Goal: Task Accomplishment & Management: Manage account settings

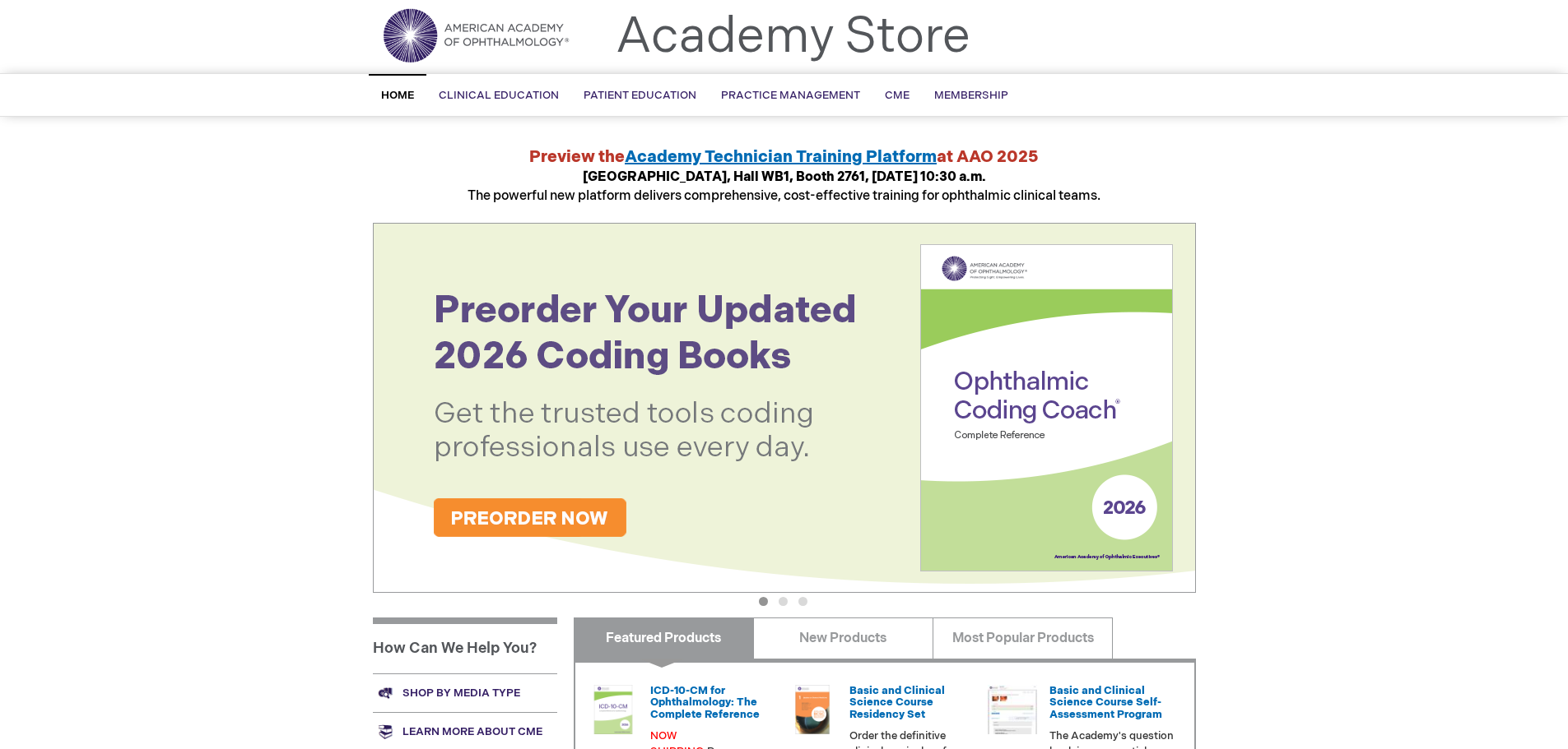
scroll to position [247, 0]
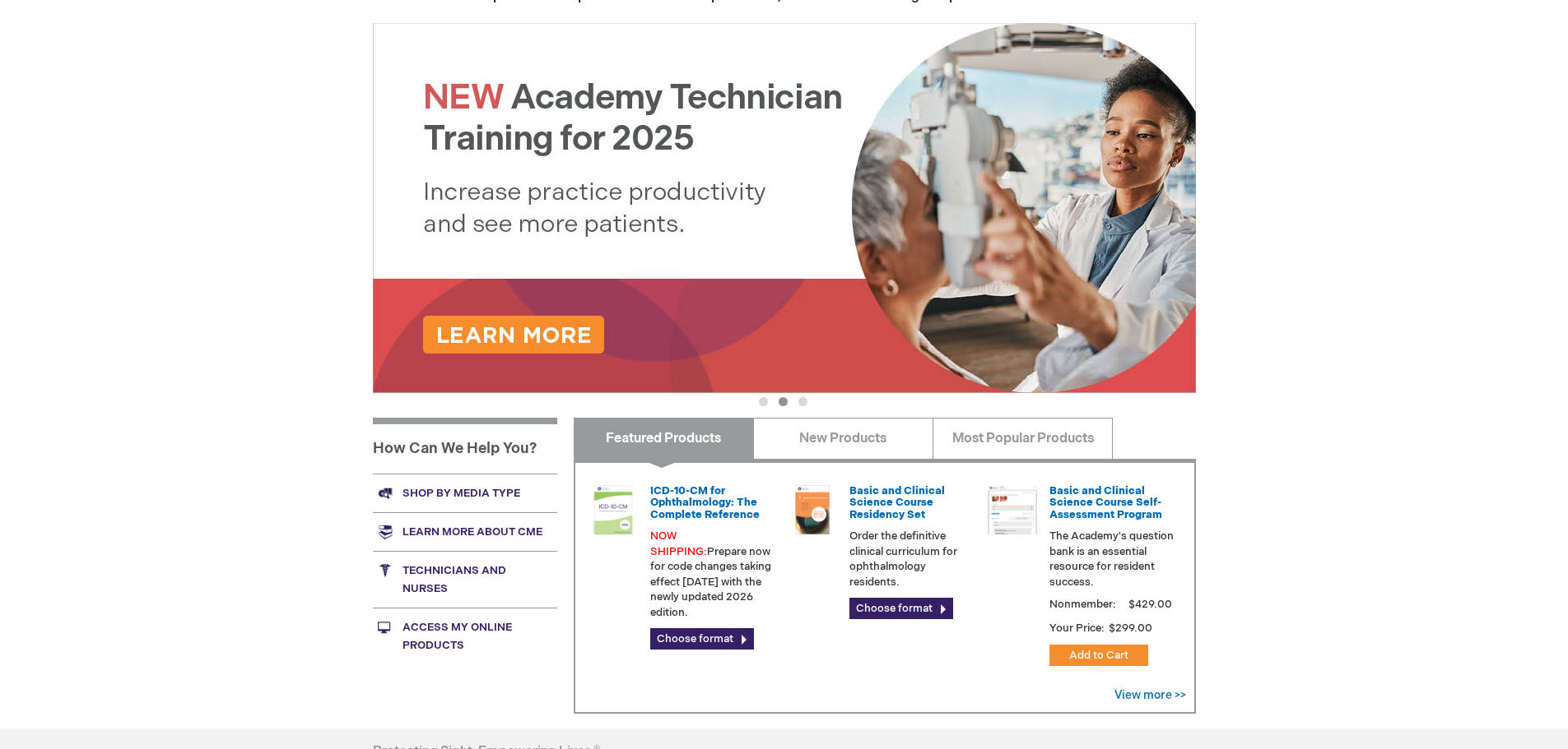
click at [1324, 163] on div "Tsunekazu Hamada Log Out Search My Cart CLOSE RECENTLY ADDED ITEM(S) Close Ther…" at bounding box center [784, 371] width 1568 height 1236
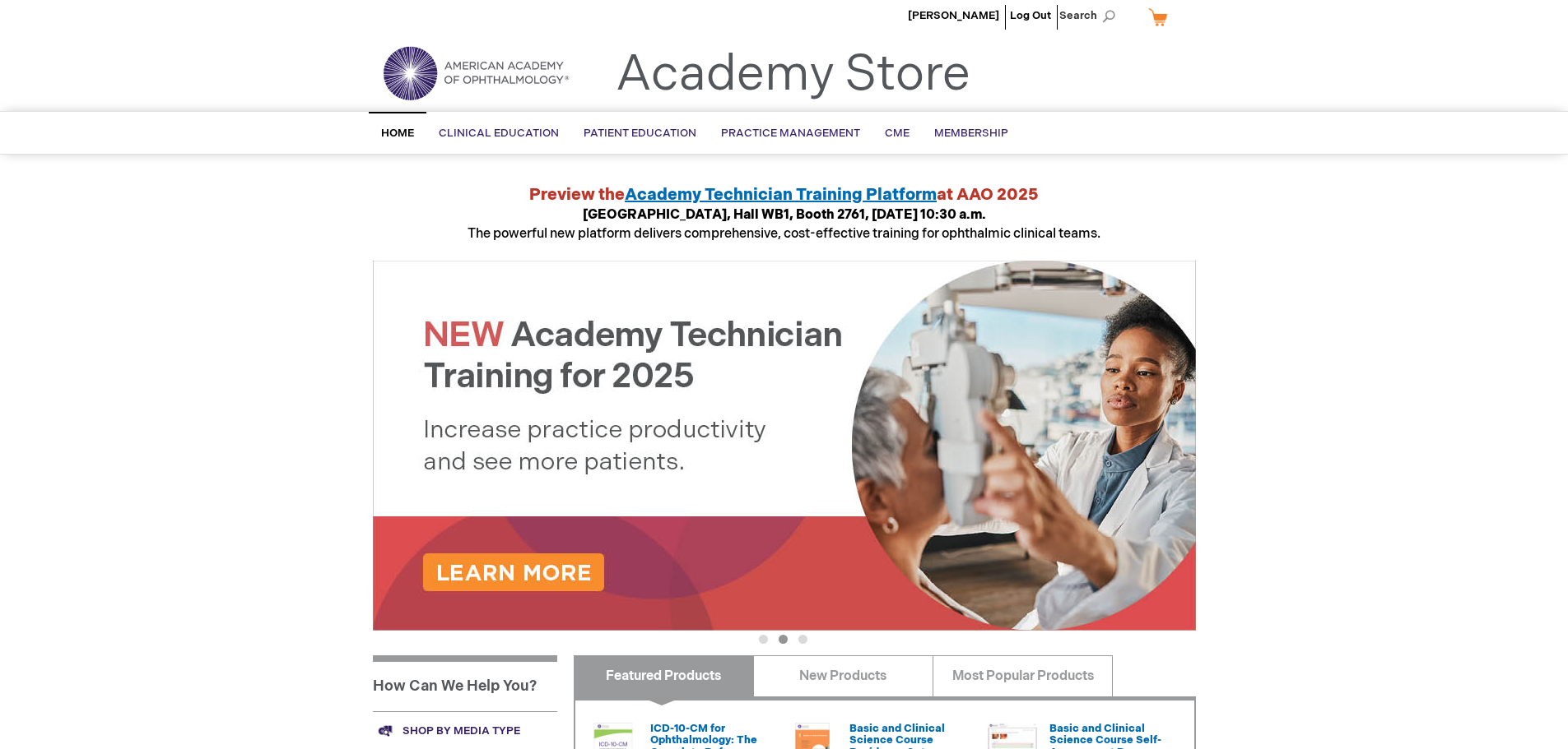
scroll to position [0, 0]
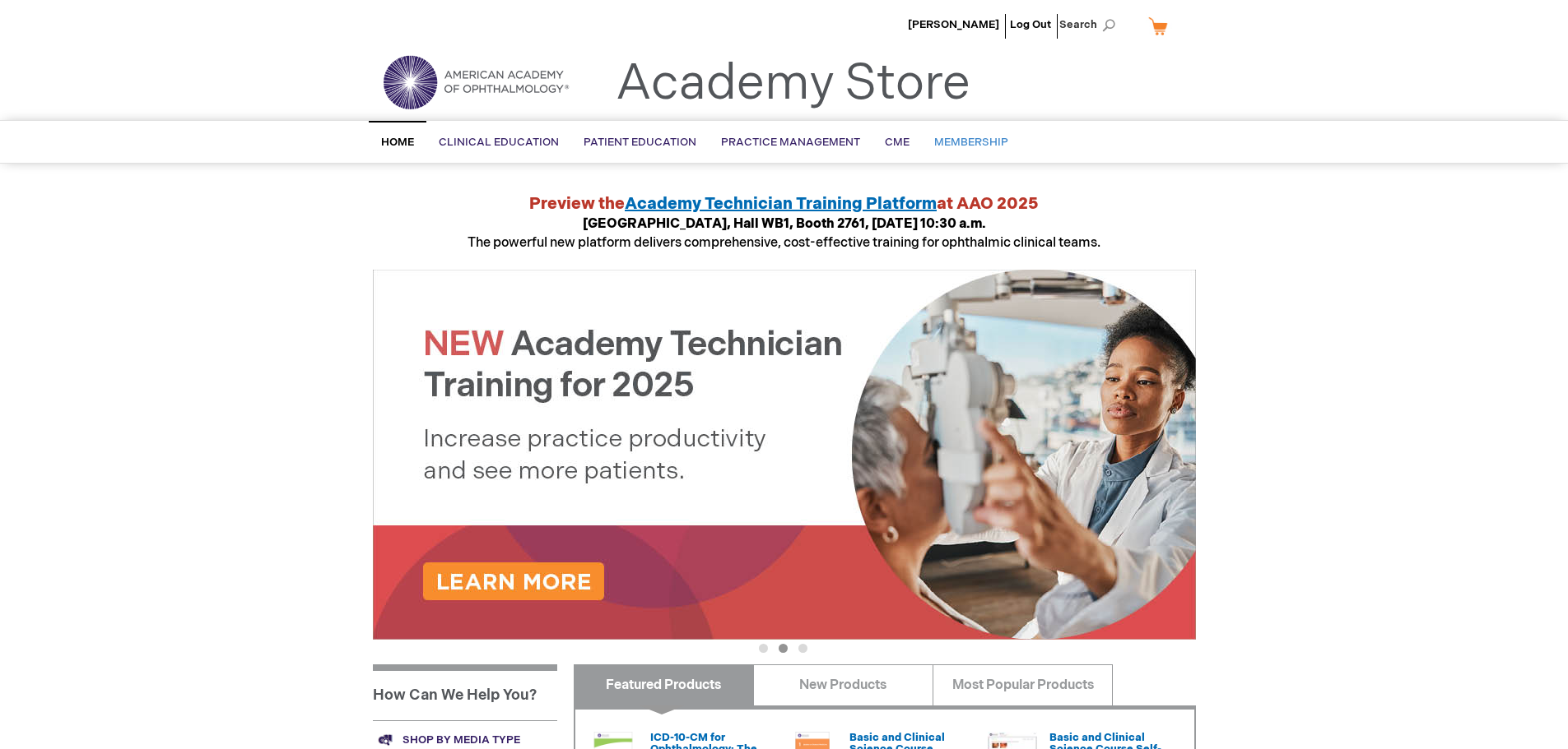
click at [957, 143] on span "Membership" at bounding box center [971, 142] width 74 height 13
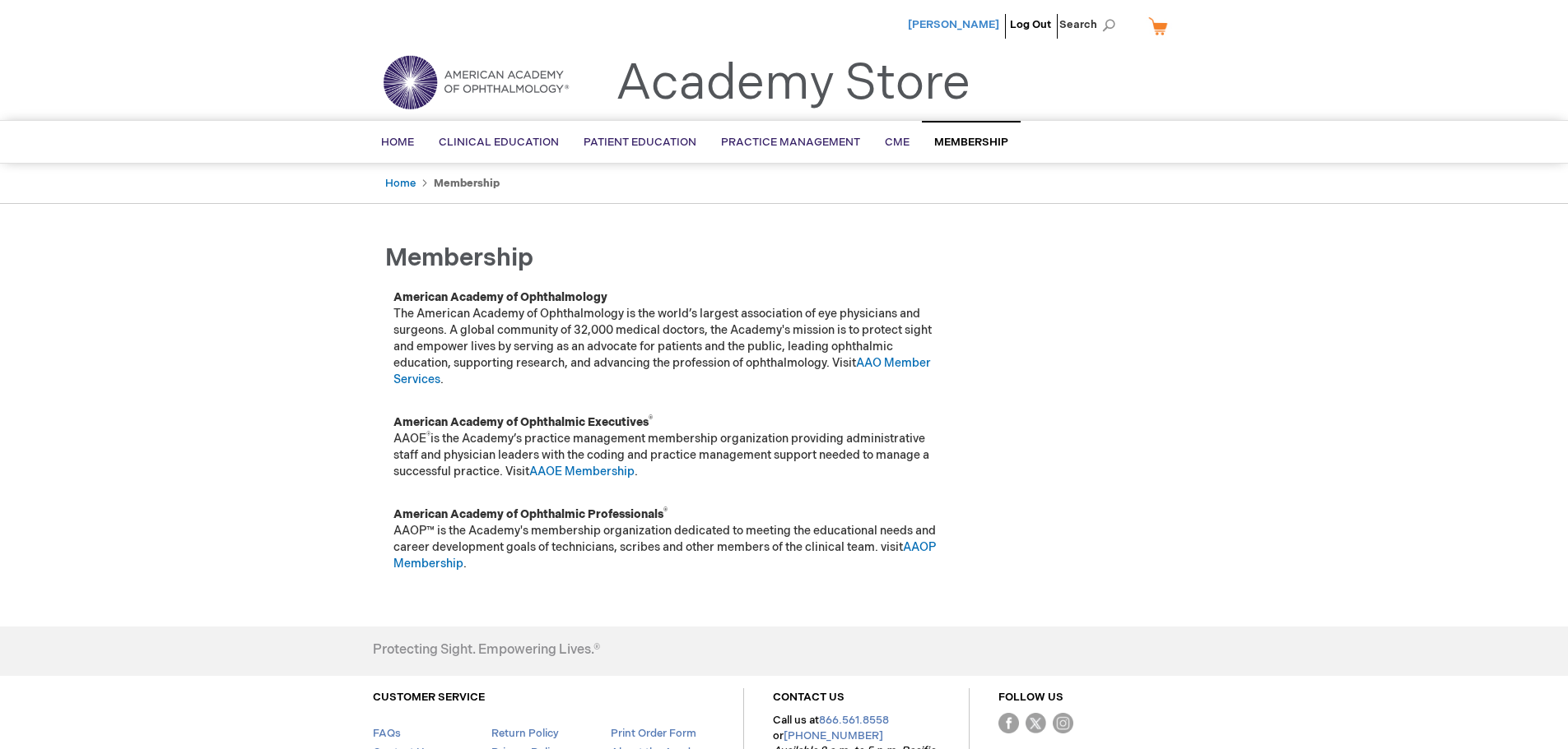
click at [952, 22] on span "[PERSON_NAME]" at bounding box center [953, 24] width 91 height 13
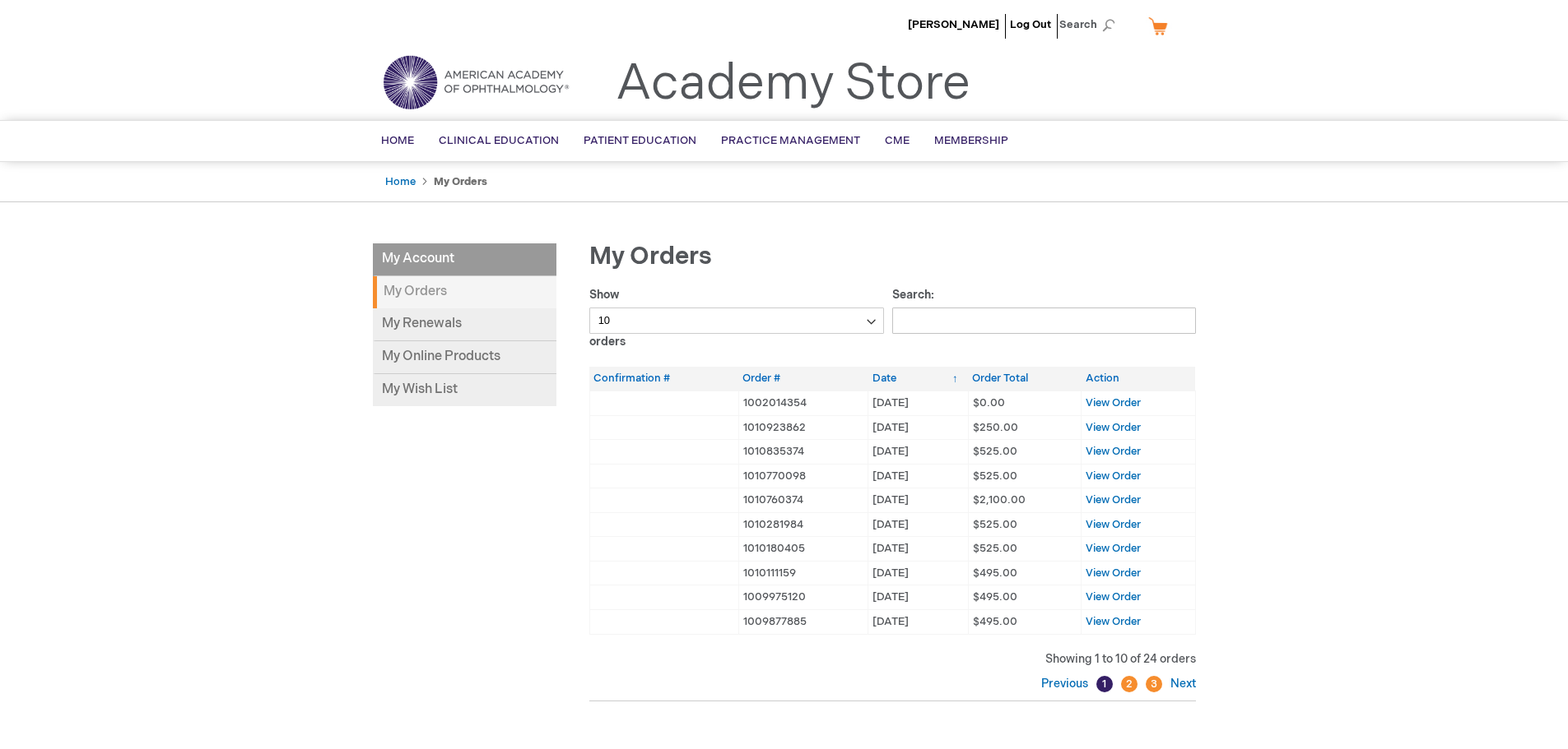
scroll to position [82, 0]
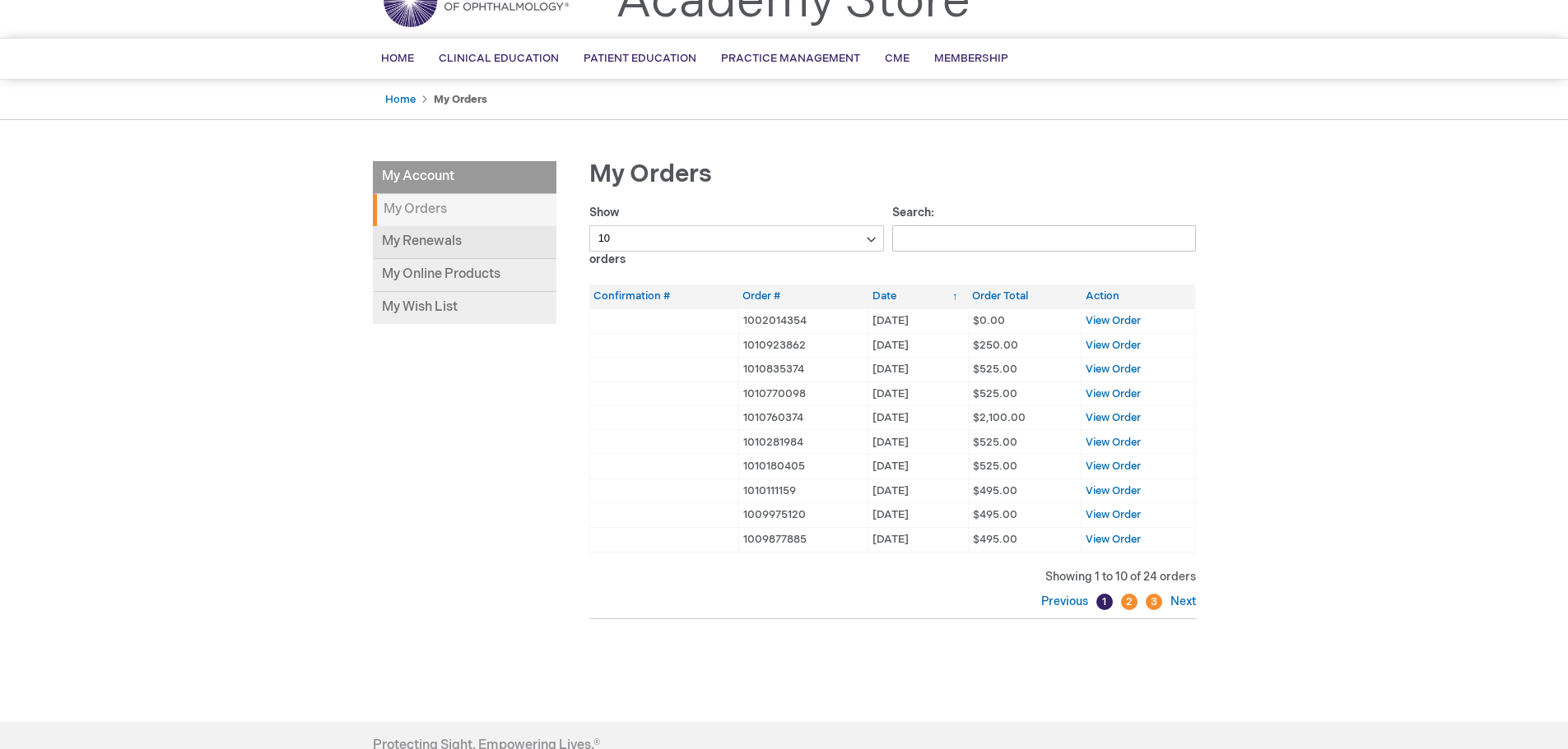
click at [424, 242] on link "My Renewals" at bounding box center [465, 242] width 184 height 33
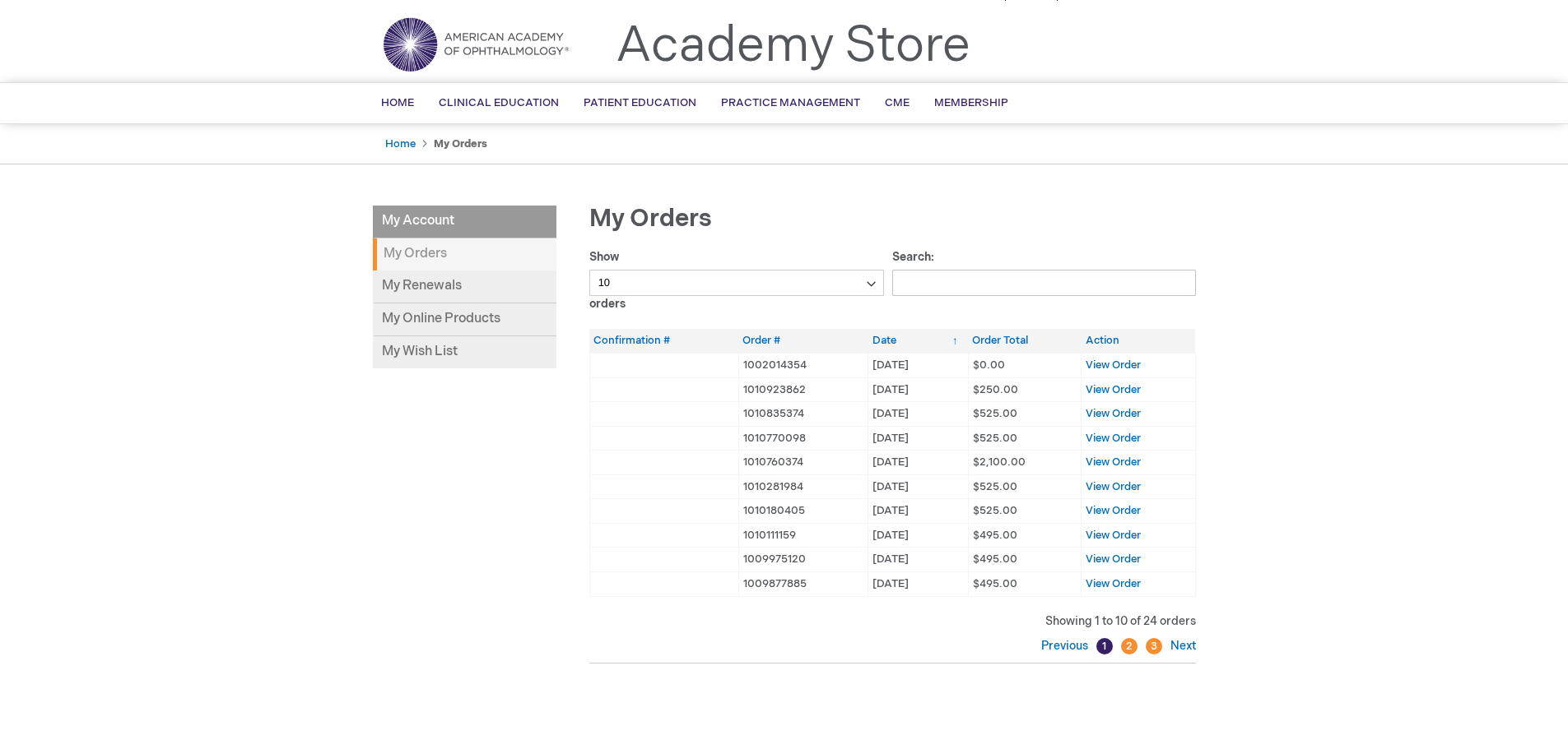
scroll to position [0, 0]
